Goal: Task Accomplishment & Management: Complete application form

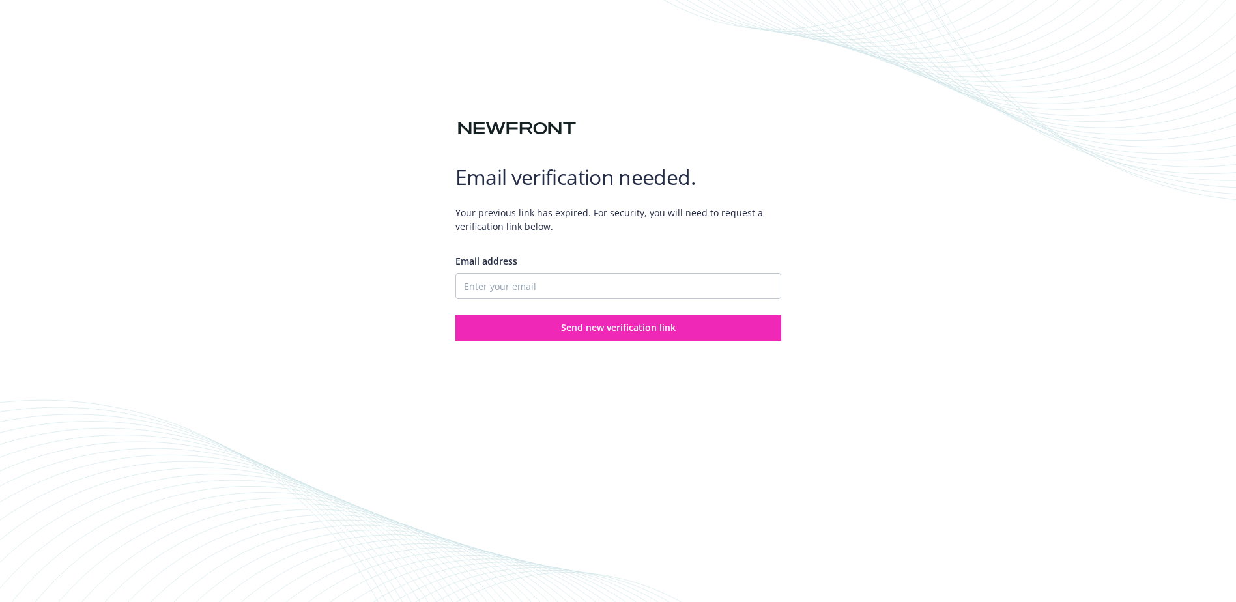
click at [0, 601] on com-1password-button at bounding box center [0, 602] width 0 height 0
click at [502, 309] on div "Email address Send new verification link" at bounding box center [618, 292] width 326 height 97
click at [499, 290] on input "Email address" at bounding box center [618, 286] width 326 height 26
click at [511, 285] on input "Email address" at bounding box center [618, 286] width 326 height 26
click at [493, 288] on input "Email address" at bounding box center [618, 286] width 326 height 26
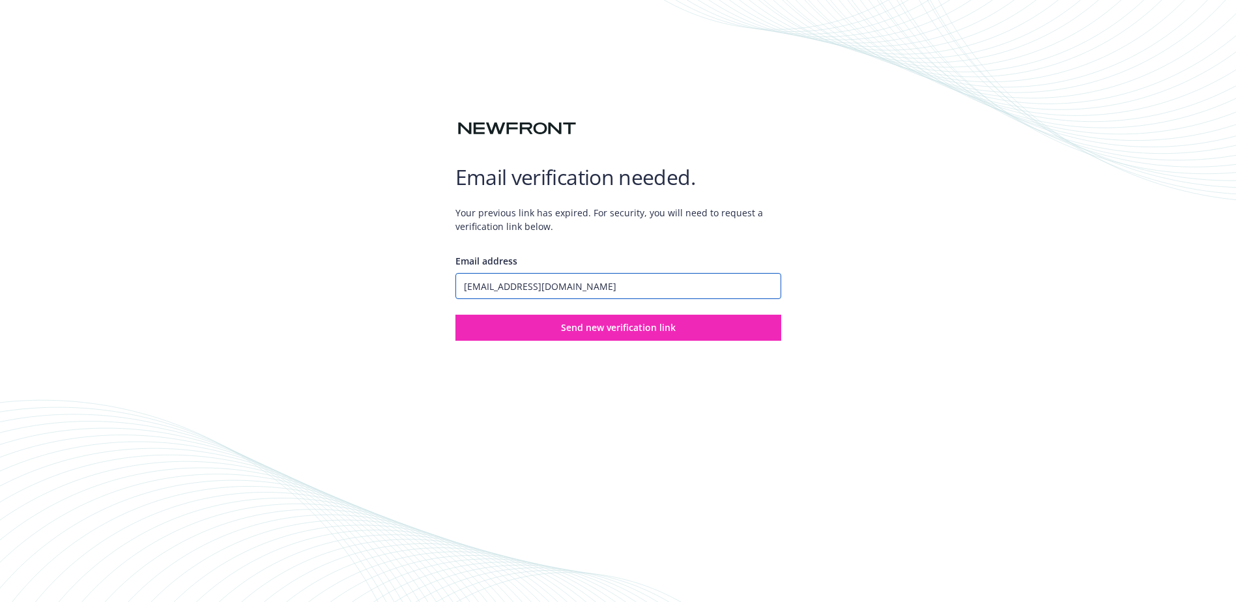
type input "raj.kaur@boku.com"
drag, startPoint x: 1005, startPoint y: 266, endPoint x: 895, endPoint y: 286, distance: 111.2
click at [1005, 266] on div "Email verification needed. Your previous link has expired. For security, you wi…" at bounding box center [618, 301] width 1236 height 602
click at [599, 332] on span "Send new verification link" at bounding box center [618, 327] width 115 height 12
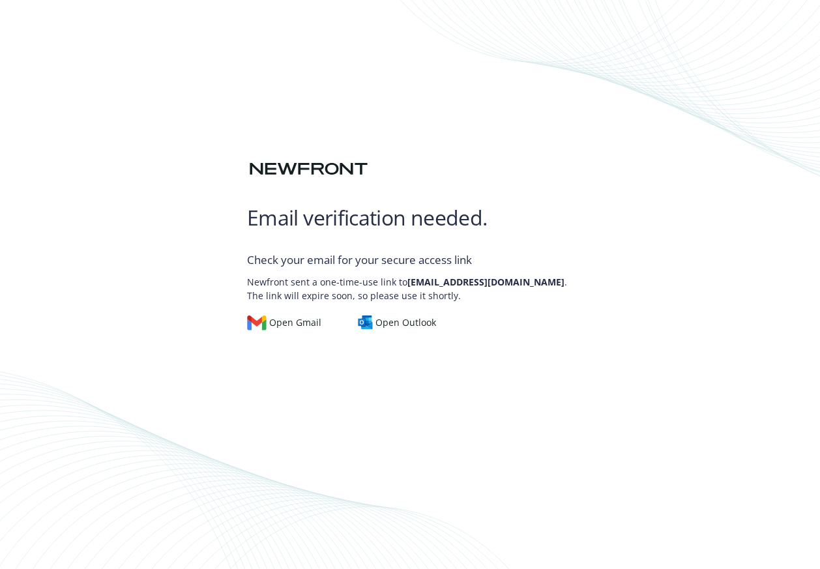
scroll to position [1, 0]
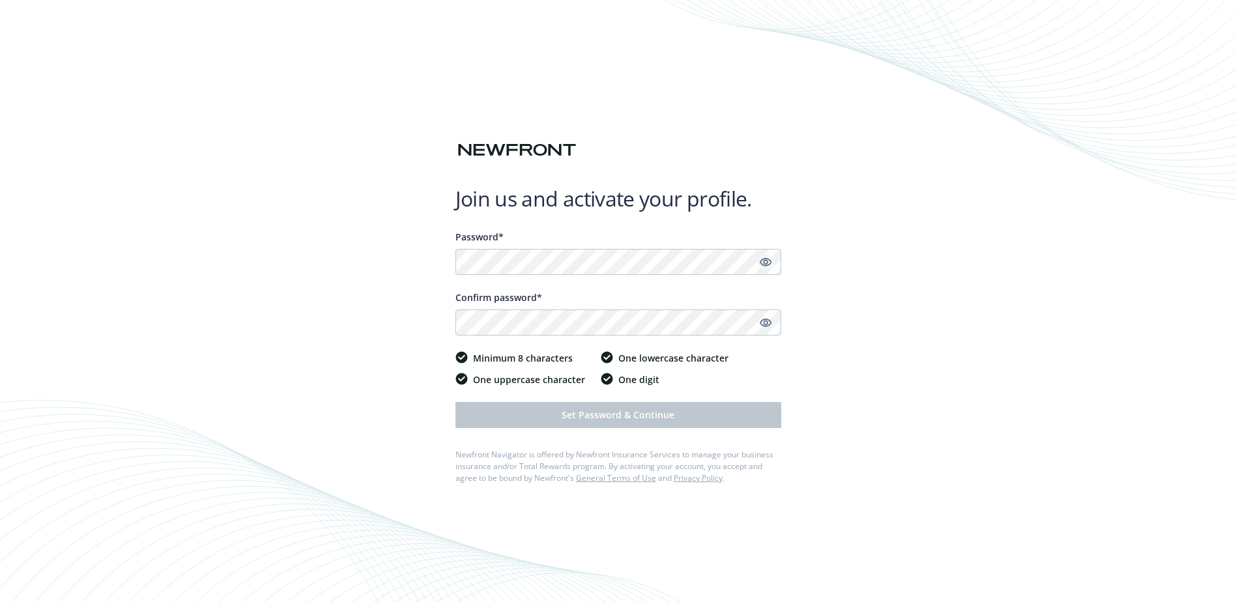
click at [767, 264] on icon "Show password" at bounding box center [766, 262] width 12 height 12
click at [767, 264] on icon "Hide password" at bounding box center [766, 262] width 16 height 16
click at [769, 321] on icon "Show password" at bounding box center [765, 323] width 12 height 8
click at [769, 321] on icon "Hide password" at bounding box center [765, 323] width 12 height 8
click at [769, 320] on icon "Show password" at bounding box center [765, 323] width 12 height 8
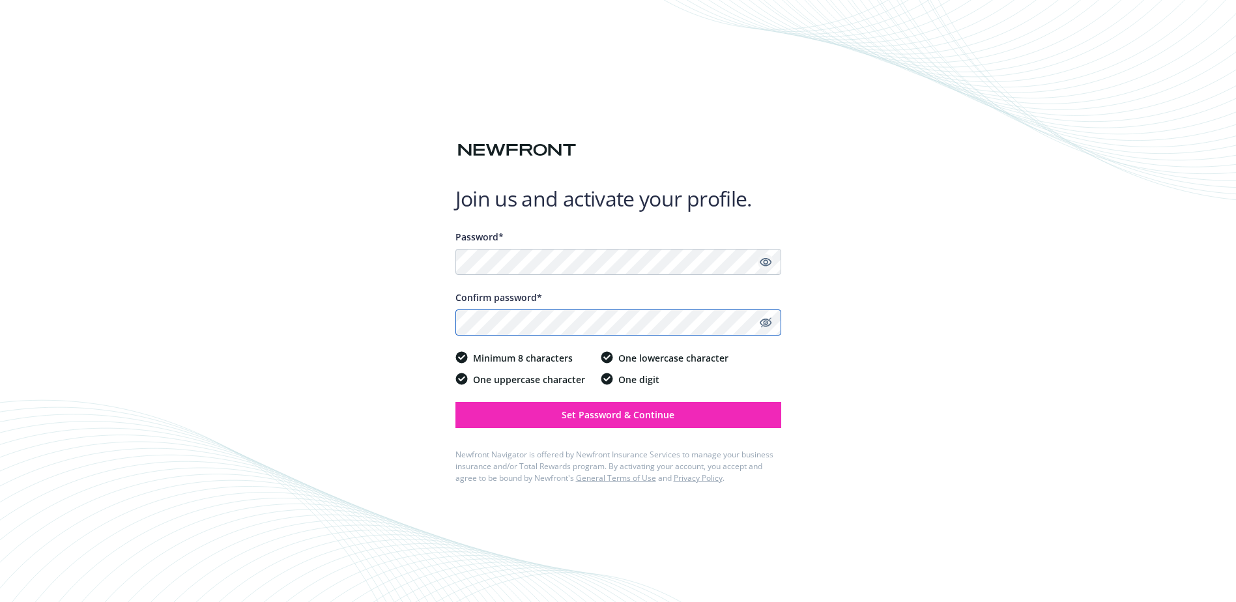
click at [0, 601] on com-1password-button at bounding box center [0, 602] width 0 height 0
click at [657, 413] on span "Set Password & Continue" at bounding box center [618, 414] width 113 height 12
click at [769, 319] on icon "Hide password" at bounding box center [766, 323] width 16 height 16
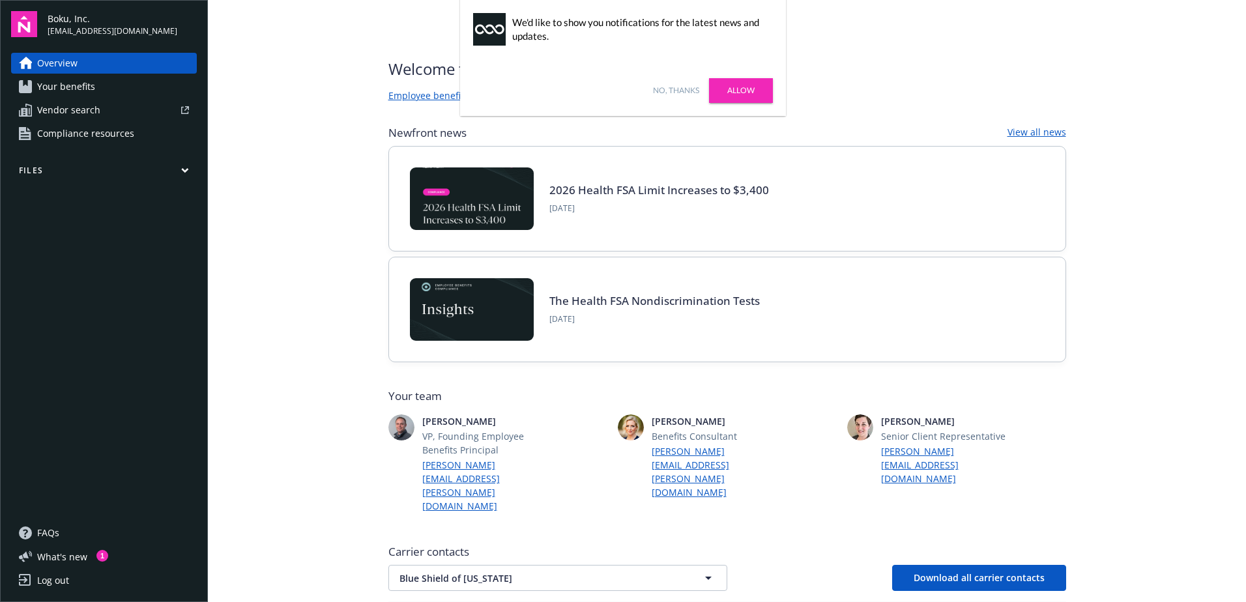
click at [683, 92] on link "No, thanks" at bounding box center [676, 91] width 46 height 12
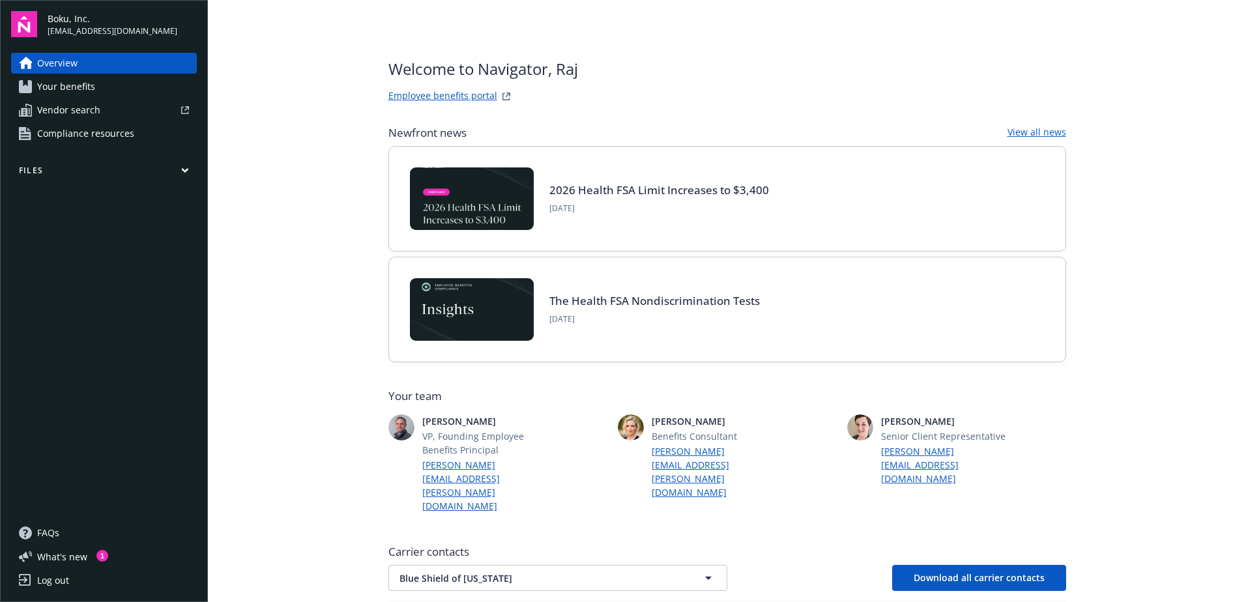
click at [81, 87] on span "Your benefits" at bounding box center [66, 86] width 58 height 21
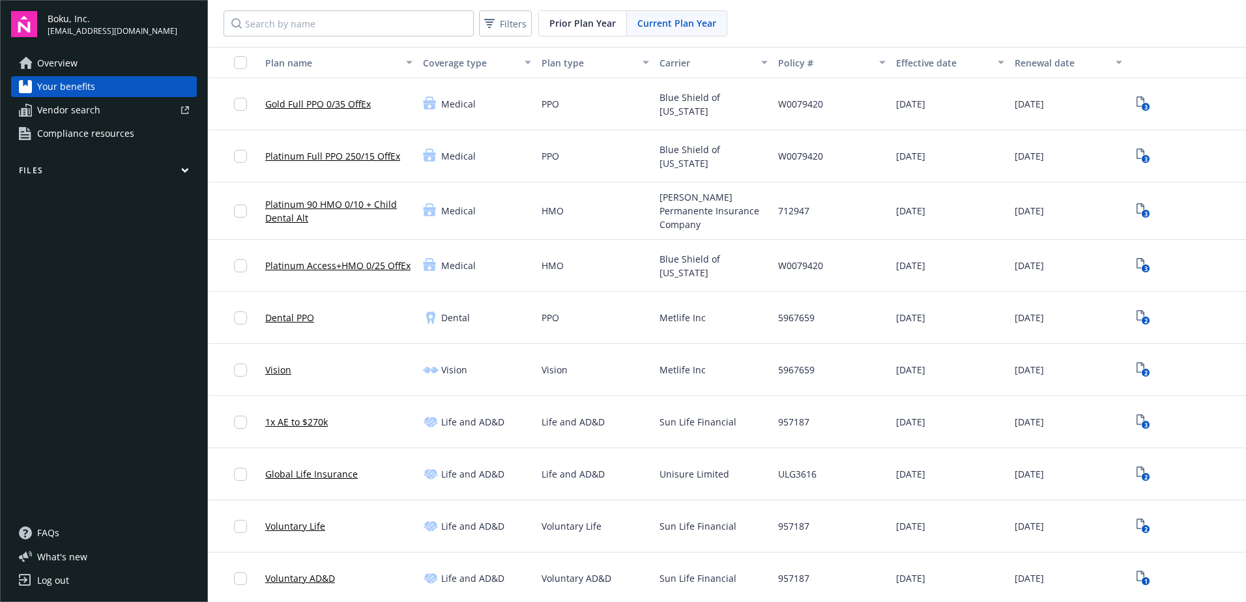
click at [111, 104] on link "Vendor search" at bounding box center [104, 110] width 186 height 21
click at [68, 130] on span "Compliance resources" at bounding box center [85, 133] width 97 height 21
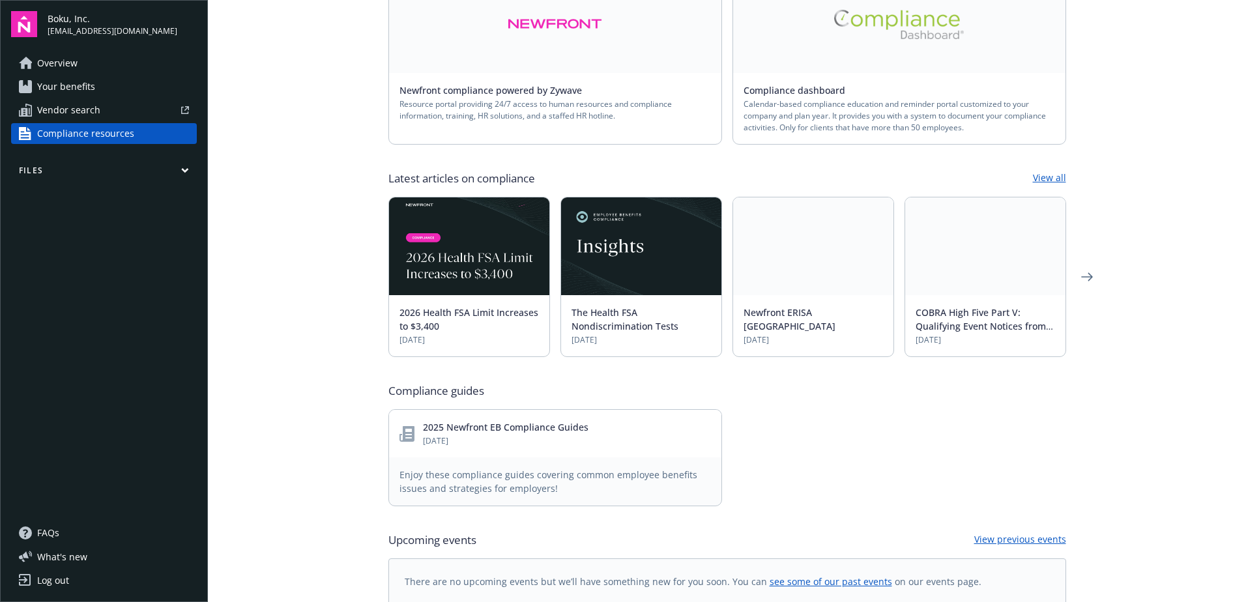
scroll to position [426, 0]
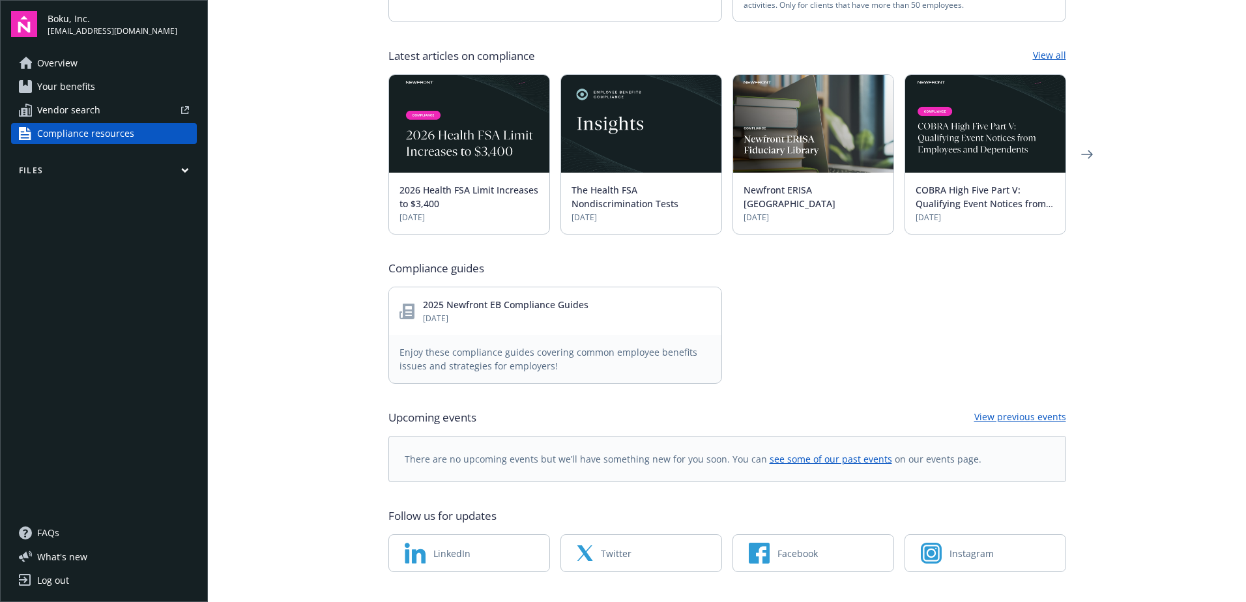
click at [58, 58] on span "Overview" at bounding box center [57, 63] width 40 height 21
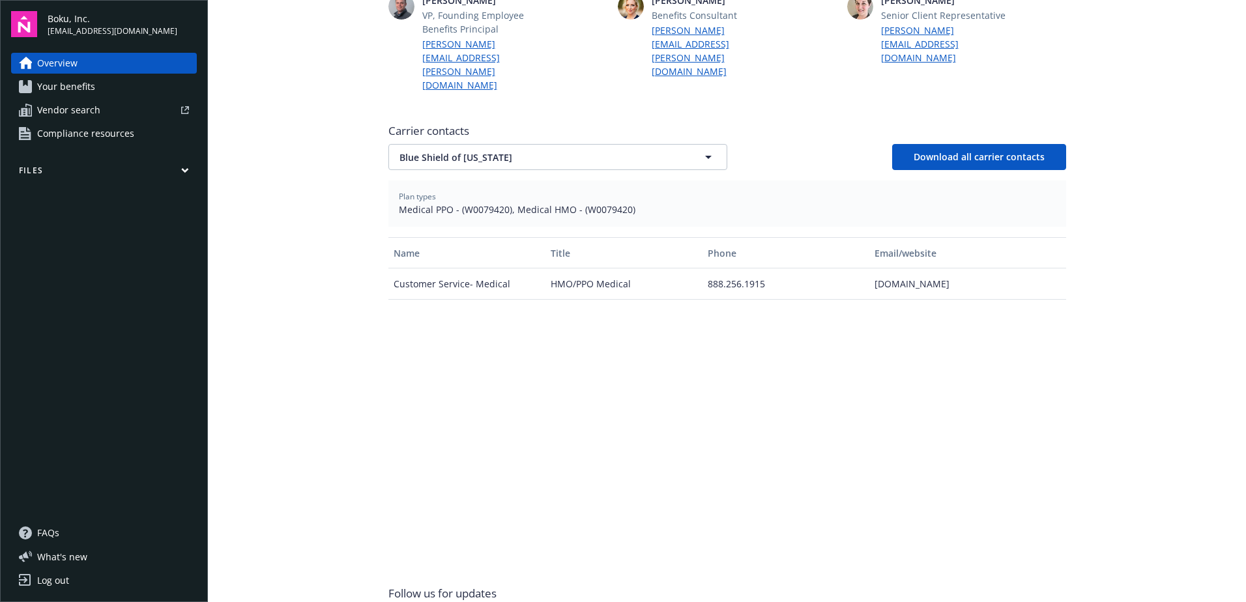
scroll to position [238, 0]
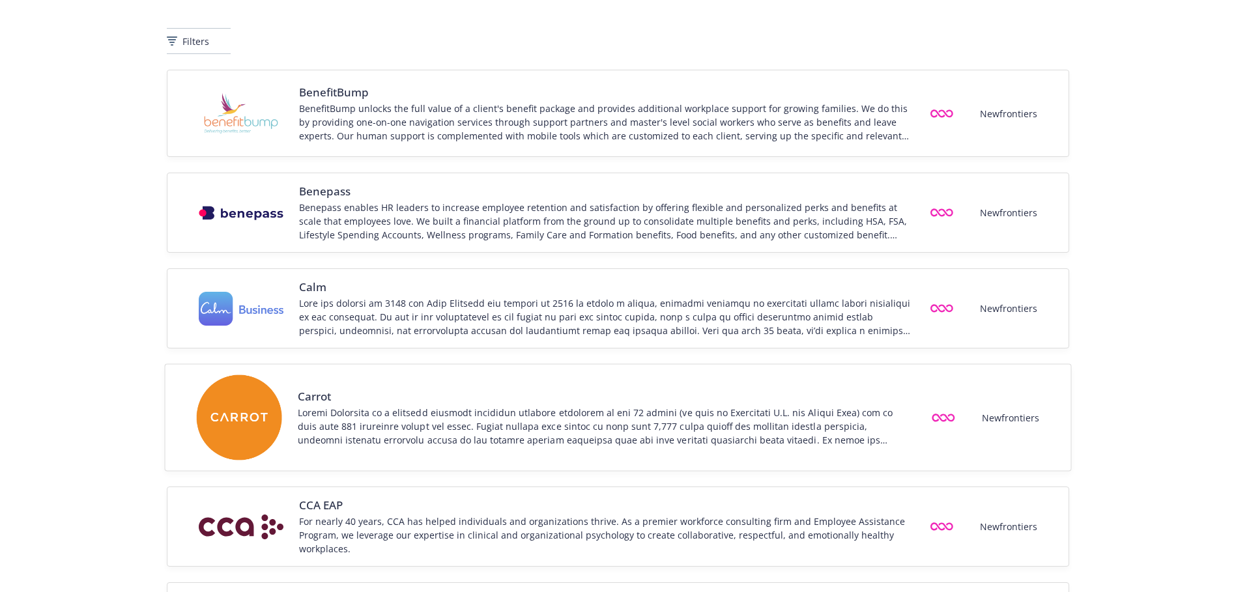
scroll to position [195, 0]
